Goal: Task Accomplishment & Management: Use online tool/utility

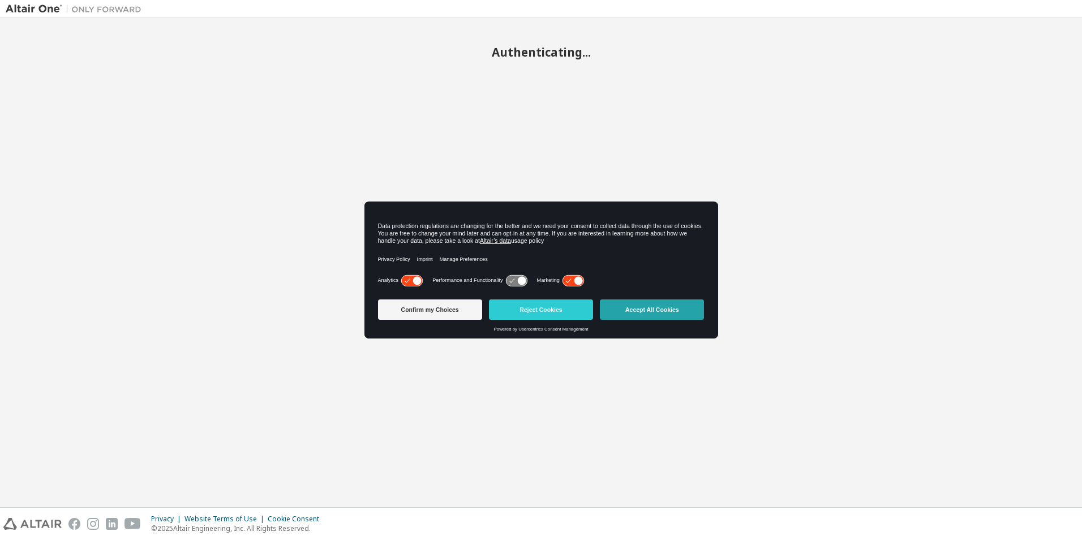
click at [655, 317] on button "Accept All Cookies" at bounding box center [652, 309] width 104 height 20
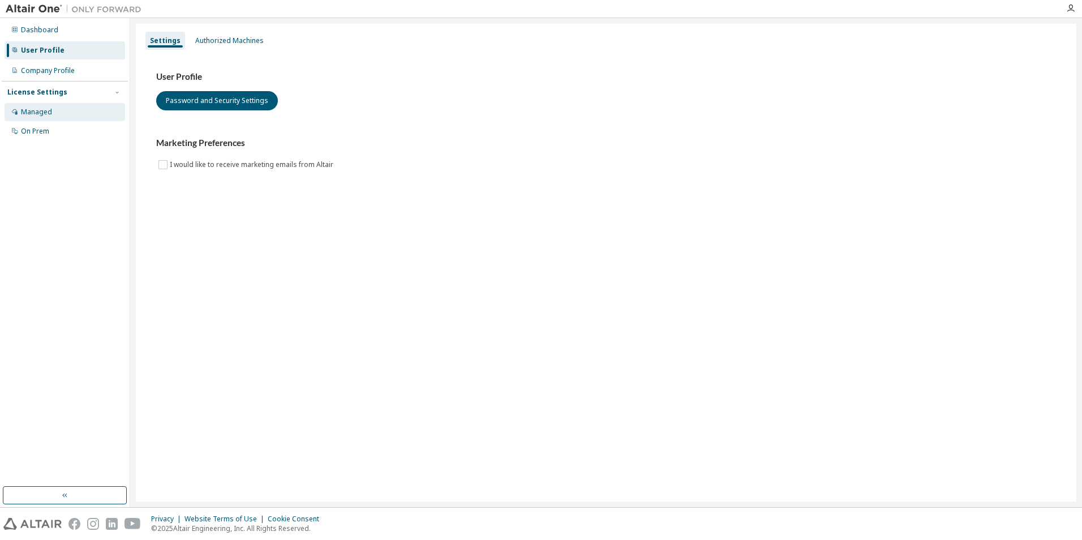
click at [41, 111] on div "Managed" at bounding box center [36, 111] width 31 height 9
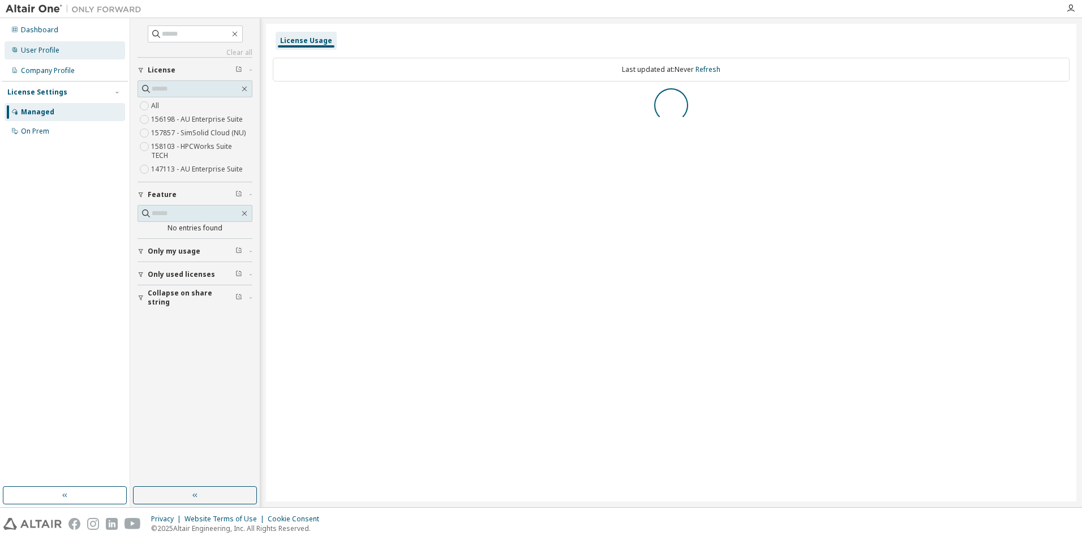
click at [44, 50] on div "User Profile" at bounding box center [40, 50] width 38 height 9
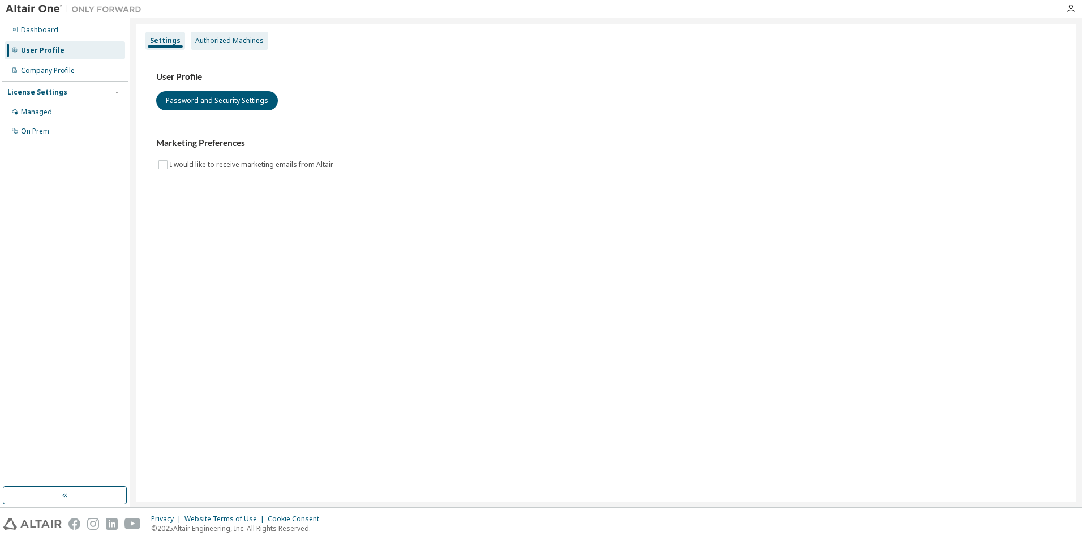
click at [215, 41] on div "Authorized Machines" at bounding box center [229, 40] width 68 height 9
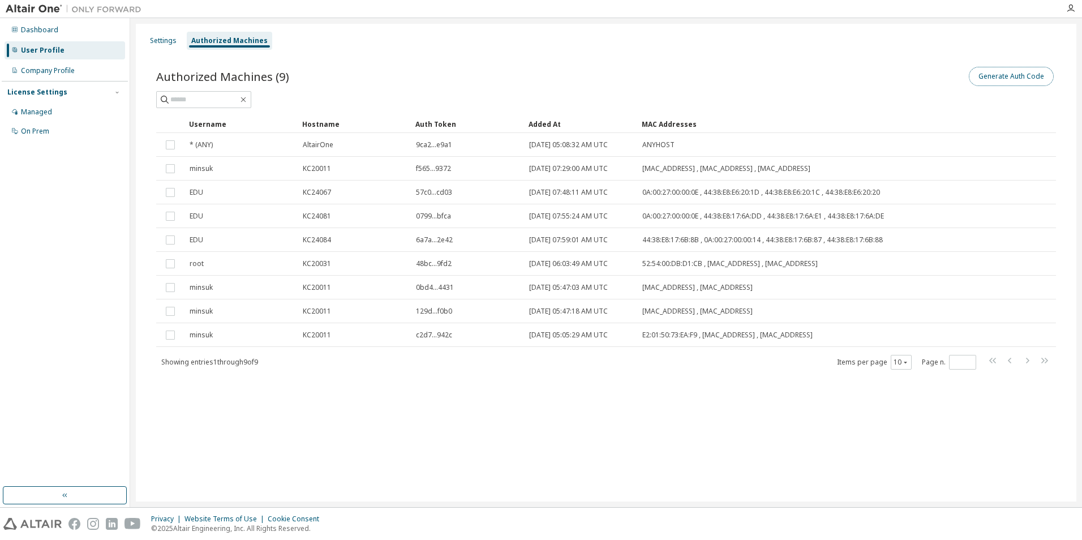
click at [1026, 67] on button "Generate Auth Code" at bounding box center [1010, 76] width 85 height 19
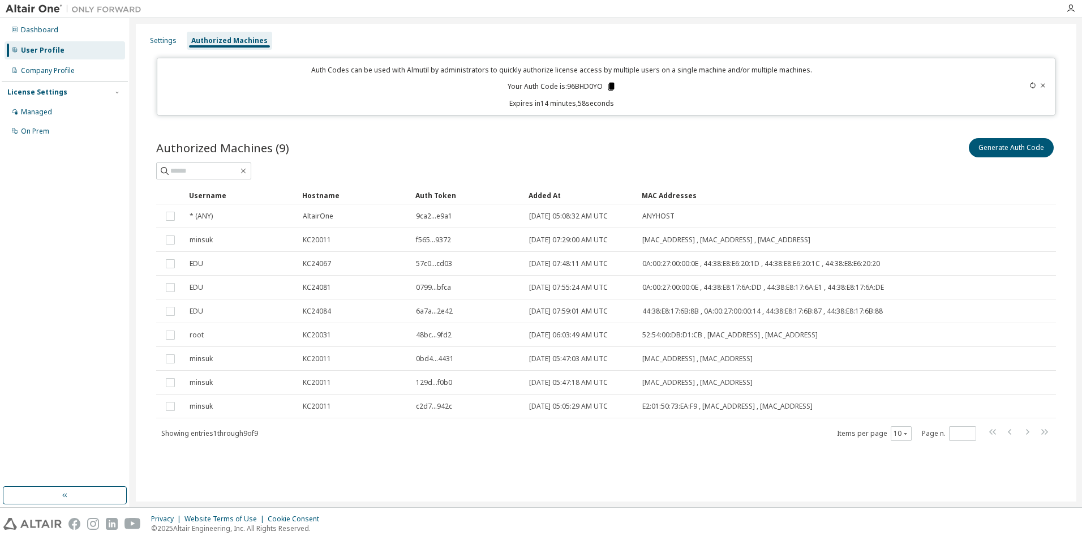
click at [612, 89] on icon at bounding box center [611, 87] width 6 height 8
